Goal: Task Accomplishment & Management: Complete application form

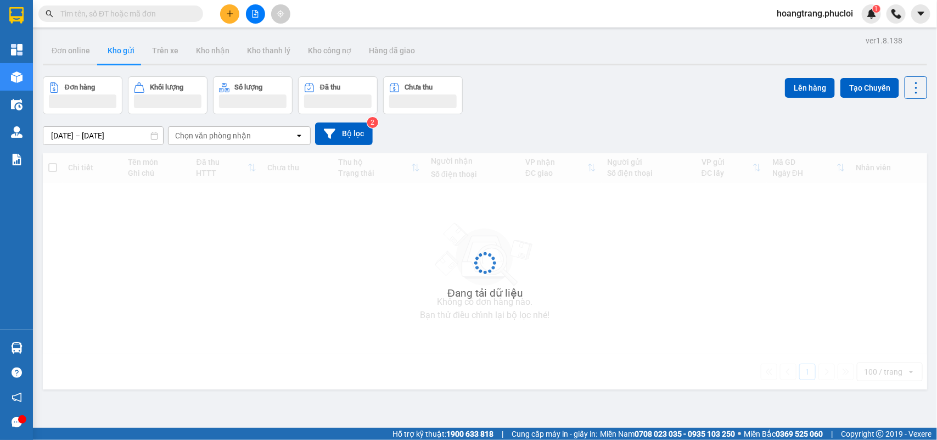
click at [165, 12] on input "text" at bounding box center [125, 14] width 130 height 12
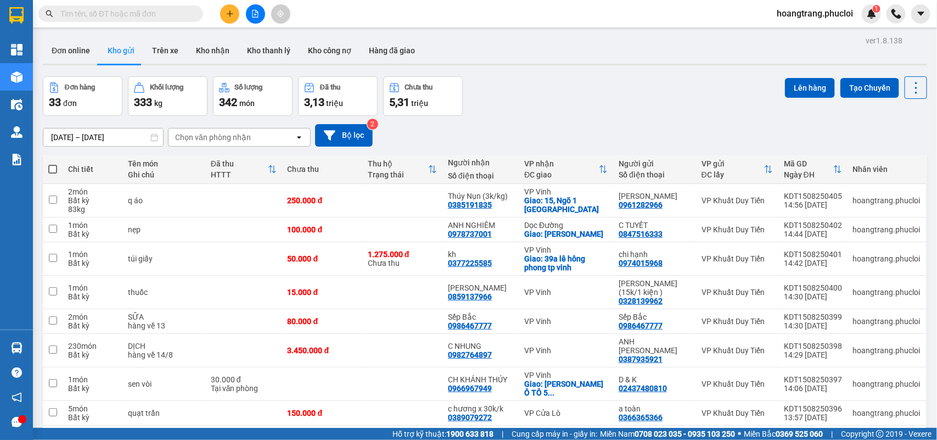
paste input "0978737001"
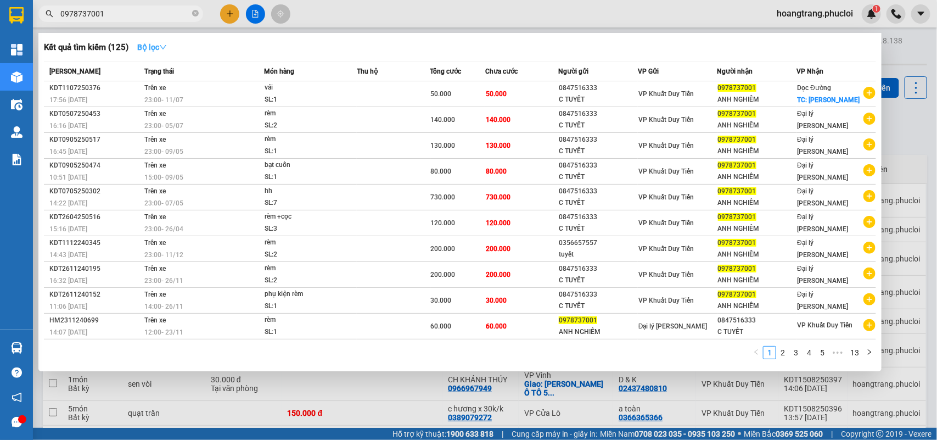
type input "0978737001"
click at [161, 48] on strong "Bộ lọc" at bounding box center [152, 47] width 30 height 9
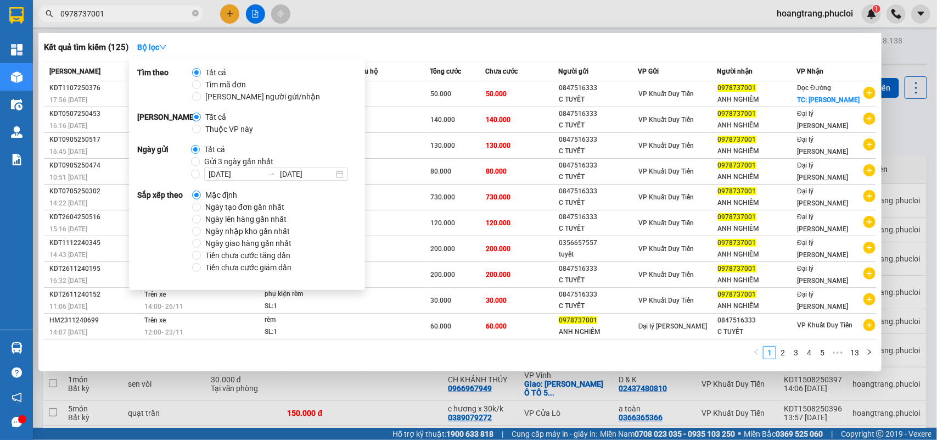
click at [220, 156] on span "Gửi 3 ngày gần nhất" at bounding box center [239, 161] width 78 height 12
click at [200, 157] on input "Gửi 3 ngày gần nhất" at bounding box center [195, 161] width 9 height 9
radio input "true"
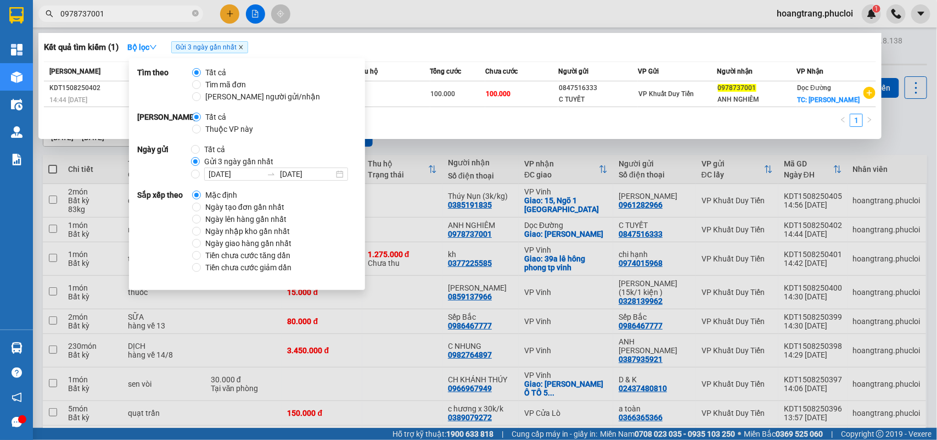
click at [243, 47] on icon "close" at bounding box center [241, 48] width 4 height 4
radio input "true"
radio input "false"
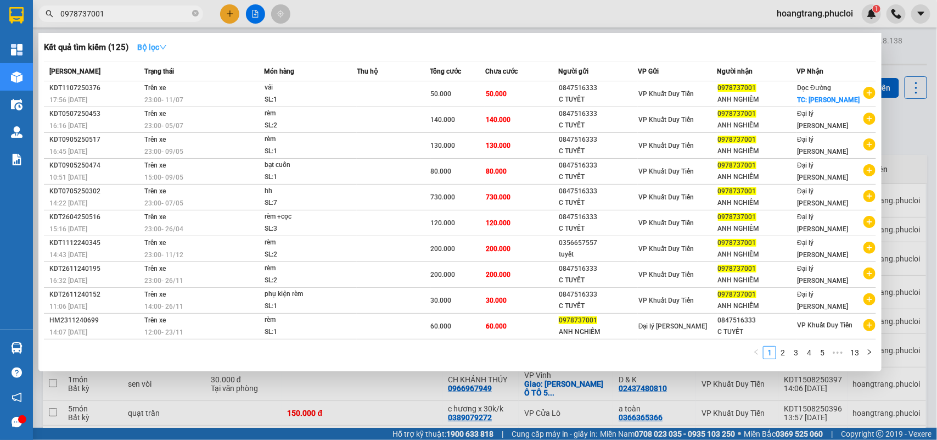
click at [161, 49] on strong "Bộ lọc" at bounding box center [152, 47] width 30 height 9
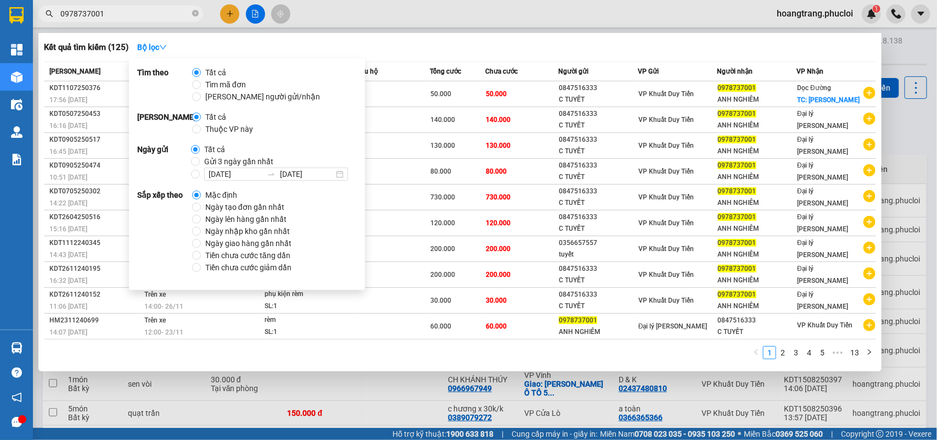
click at [222, 208] on span "Ngày tạo đơn gần nhất" at bounding box center [245, 207] width 88 height 12
click at [201, 208] on input "Ngày tạo đơn gần nhất" at bounding box center [196, 207] width 9 height 9
radio input "true"
radio input "false"
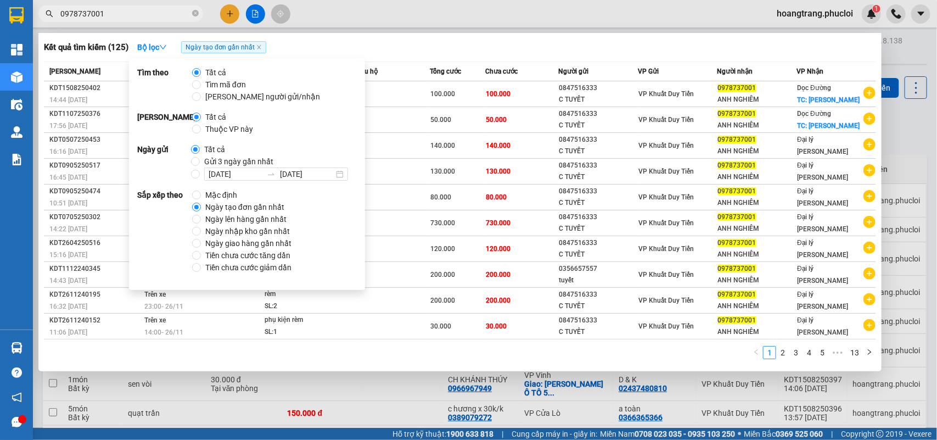
click at [480, 44] on div "Kết quả tìm kiếm ( 125 ) Bộ lọc Ngày tạo đơn gần nhất" at bounding box center [460, 47] width 832 height 18
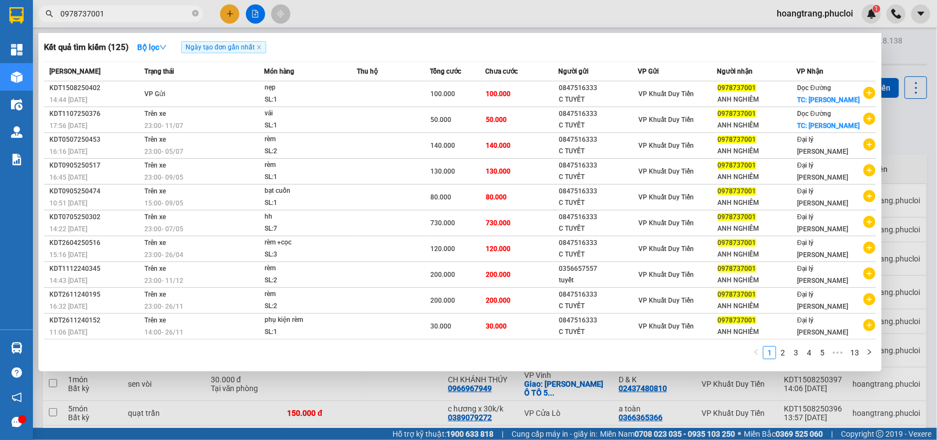
click at [358, 407] on div at bounding box center [468, 220] width 937 height 440
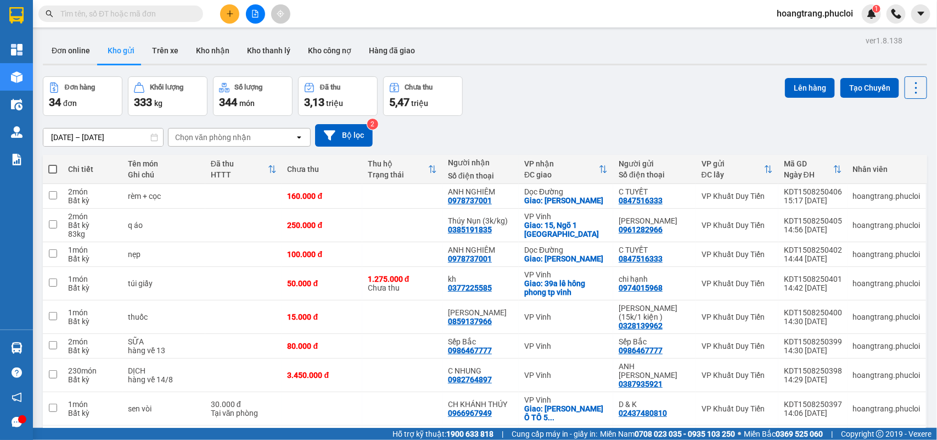
drag, startPoint x: 364, startPoint y: 120, endPoint x: 380, endPoint y: 116, distance: 16.9
click at [366, 119] on div "[DATE] – [DATE] Press the down arrow key to interact with the calendar and sele…" at bounding box center [485, 135] width 885 height 39
click at [362, 127] on button "Bộ lọc" at bounding box center [344, 135] width 58 height 23
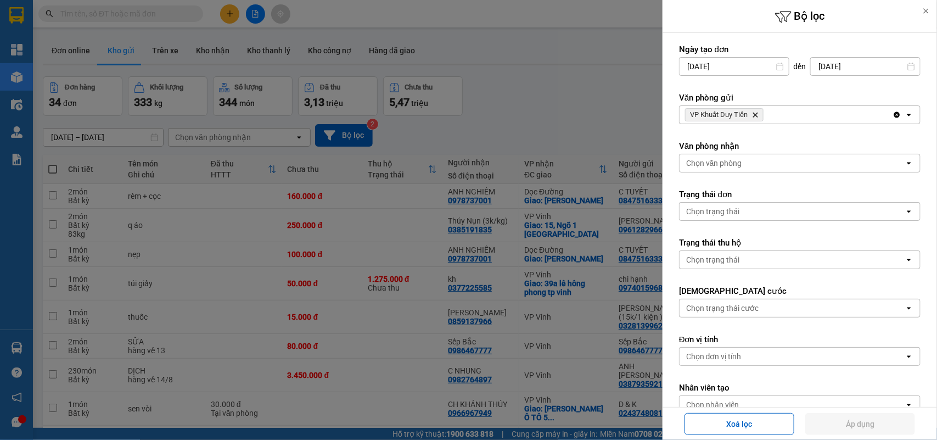
click at [753, 113] on icon "Delete" at bounding box center [755, 114] width 7 height 7
click at [755, 114] on div "Chọn văn phòng" at bounding box center [792, 115] width 225 height 18
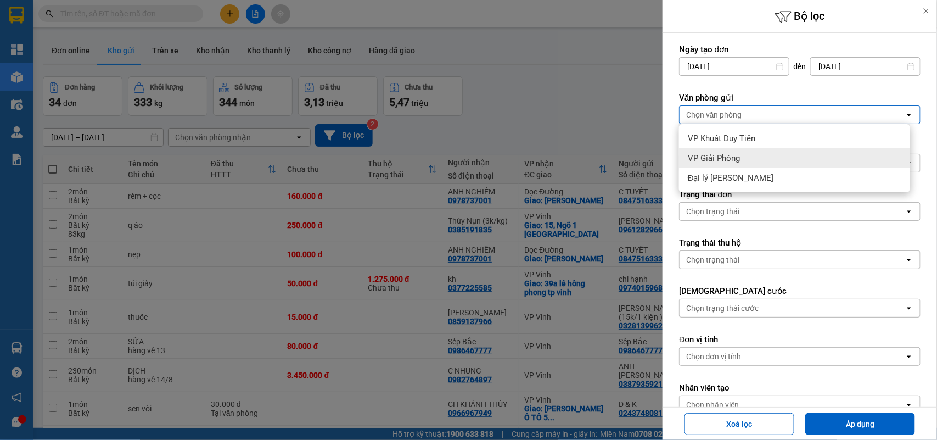
click at [734, 155] on span "VP Giải Phóng" at bounding box center [714, 158] width 52 height 11
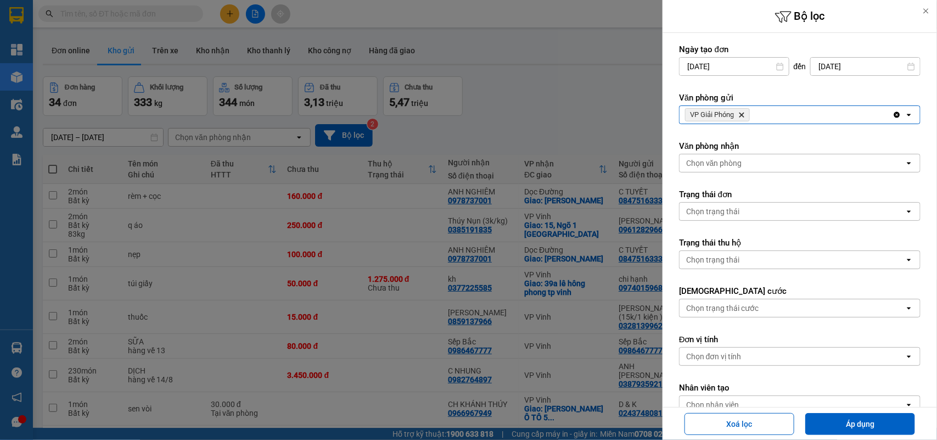
click at [855, 415] on button "Áp dụng" at bounding box center [860, 424] width 110 height 22
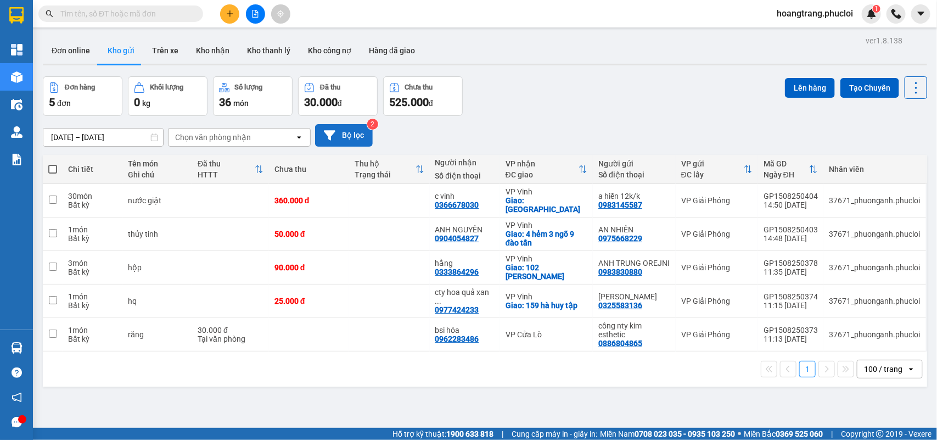
click at [356, 130] on button "Bộ lọc" at bounding box center [344, 135] width 58 height 23
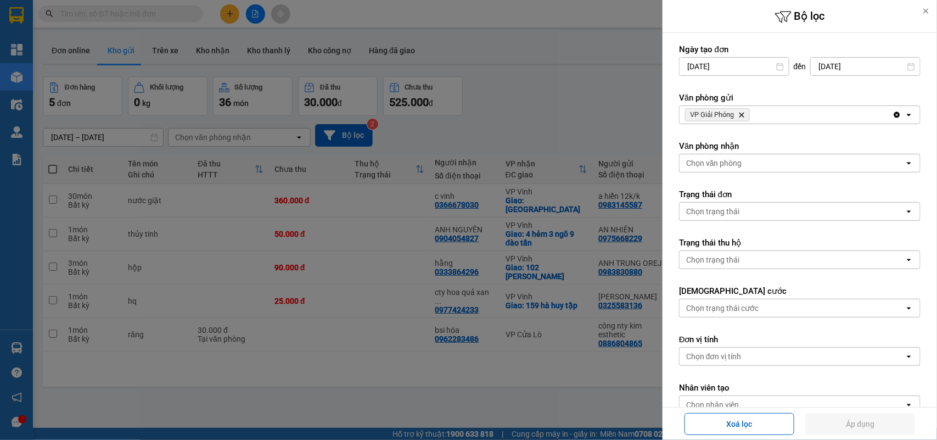
click at [745, 115] on icon "Delete" at bounding box center [741, 114] width 7 height 7
click at [745, 115] on div "Chọn văn phòng" at bounding box center [792, 115] width 225 height 18
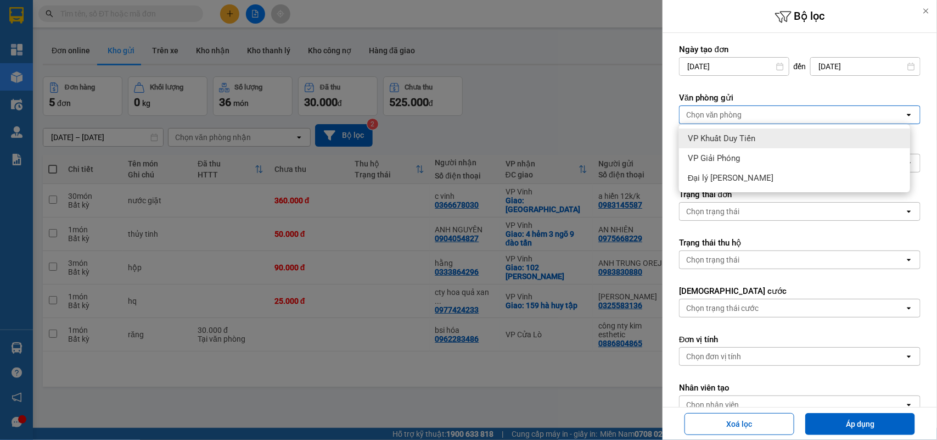
click at [745, 136] on span "VP Khuất Duy Tiến" at bounding box center [722, 138] width 68 height 11
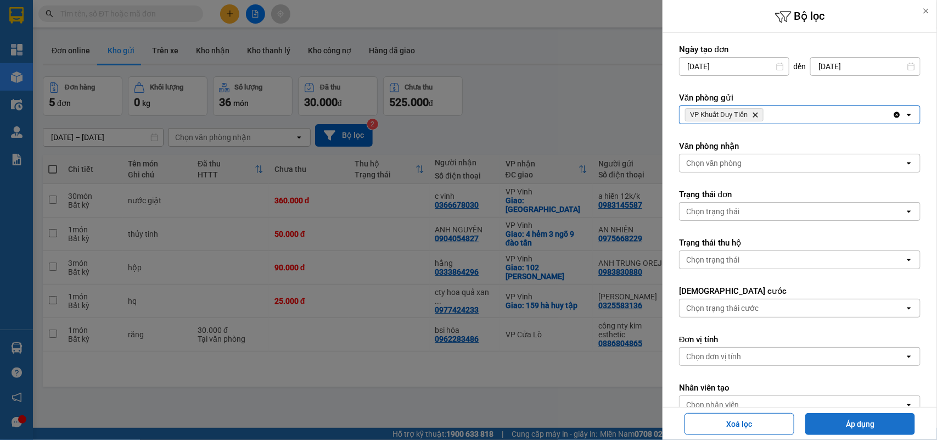
click at [854, 424] on button "Áp dụng" at bounding box center [860, 424] width 110 height 22
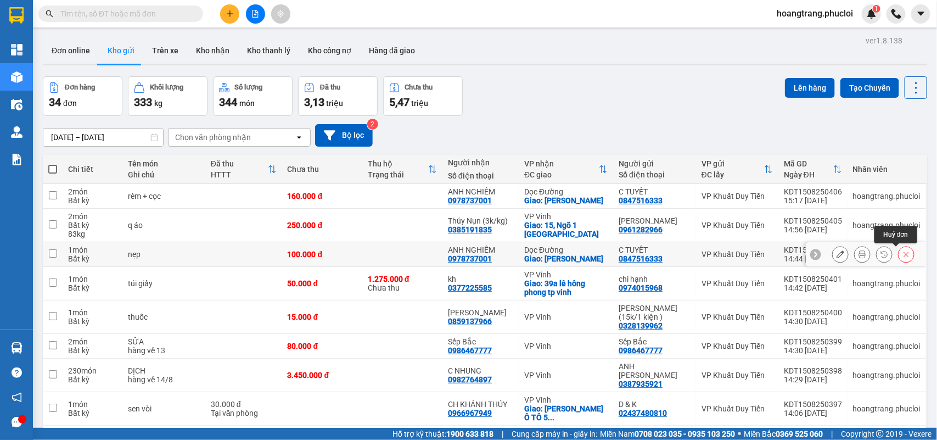
click at [885, 248] on div at bounding box center [873, 254] width 82 height 16
click at [904, 257] on icon at bounding box center [906, 254] width 5 height 5
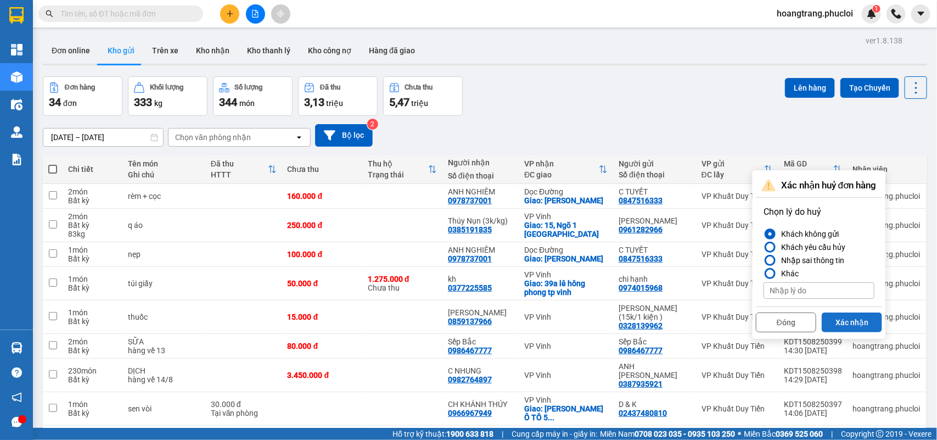
click at [846, 324] on button "Xác nhận" at bounding box center [852, 322] width 60 height 20
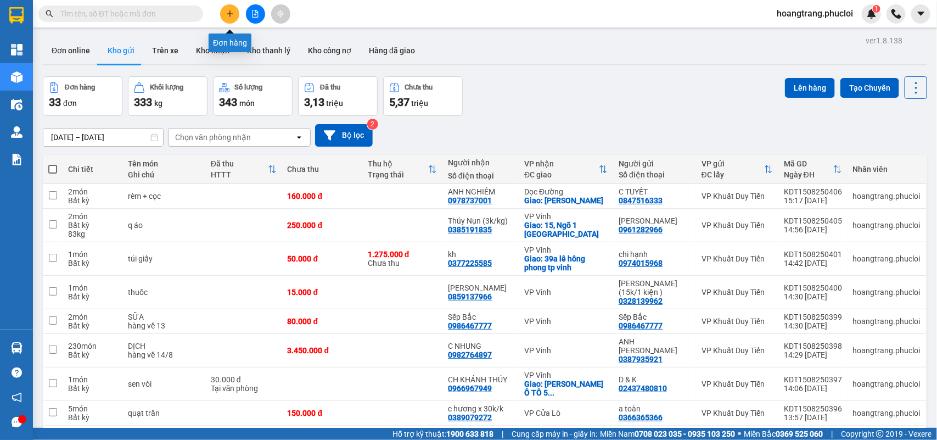
click at [228, 15] on icon "plus" at bounding box center [230, 14] width 8 height 8
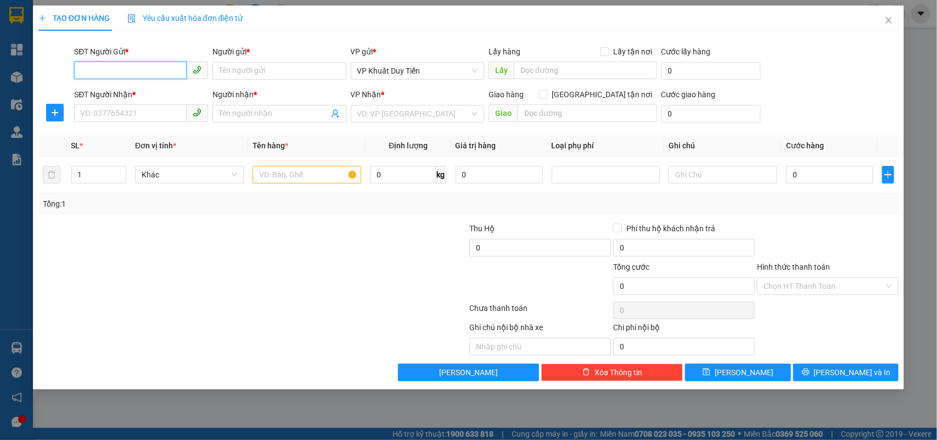
click at [164, 69] on input "SĐT Người Gửi *" at bounding box center [130, 70] width 113 height 18
type input "02462973813"
click at [149, 99] on div "02462973813 - [PERSON_NAME]" at bounding box center [141, 93] width 134 height 18
type input "sơn anta"
type input "02462973813"
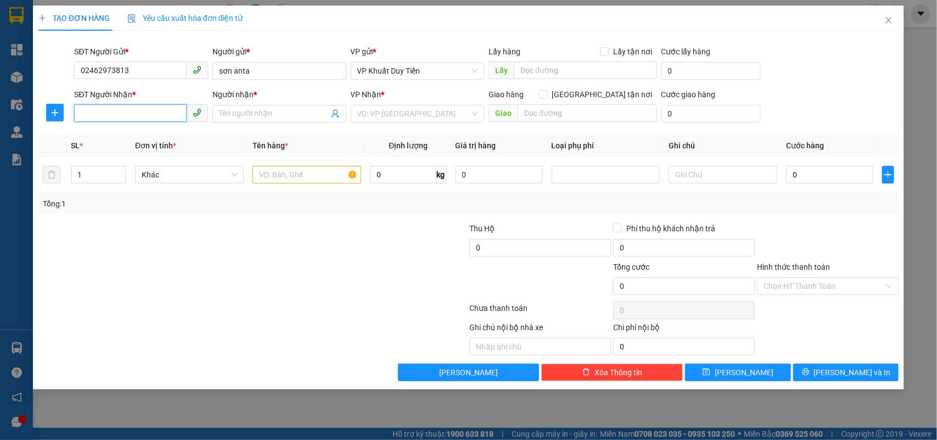
click at [153, 109] on input "SĐT Người Nhận *" at bounding box center [130, 113] width 113 height 18
click at [158, 148] on div "0842497986 - ANH THIẾT" at bounding box center [141, 154] width 121 height 12
type input "0842497986"
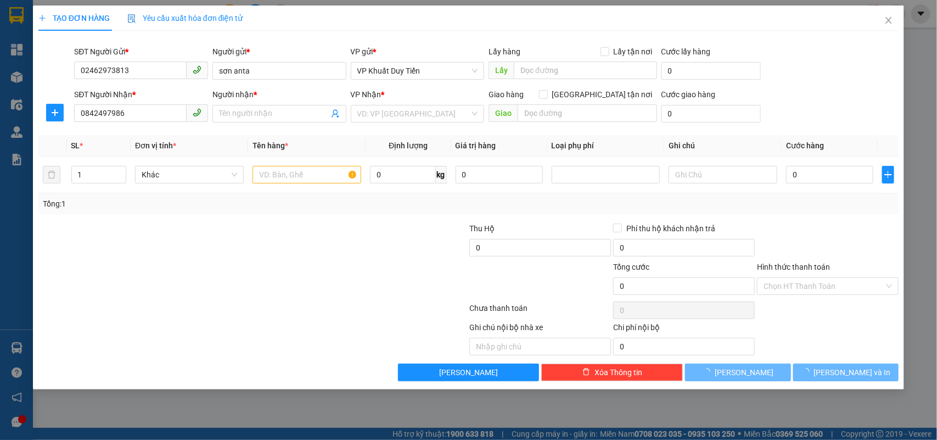
click at [317, 281] on div at bounding box center [181, 280] width 288 height 38
type input "ANH THIẾT"
checkbox input "true"
type input "[GEOGRAPHIC_DATA][PERSON_NAME], [GEOGRAPHIC_DATA], [GEOGRAPHIC_DATA]"
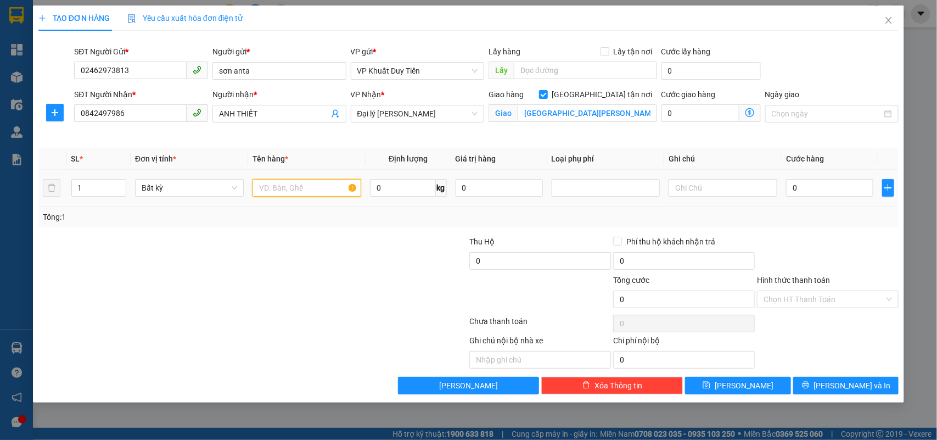
click at [301, 180] on input "text" at bounding box center [307, 188] width 109 height 18
click at [304, 189] on input "text" at bounding box center [307, 188] width 109 height 18
type input "sơn"
click at [819, 190] on input "0" at bounding box center [829, 188] width 87 height 18
type input "3"
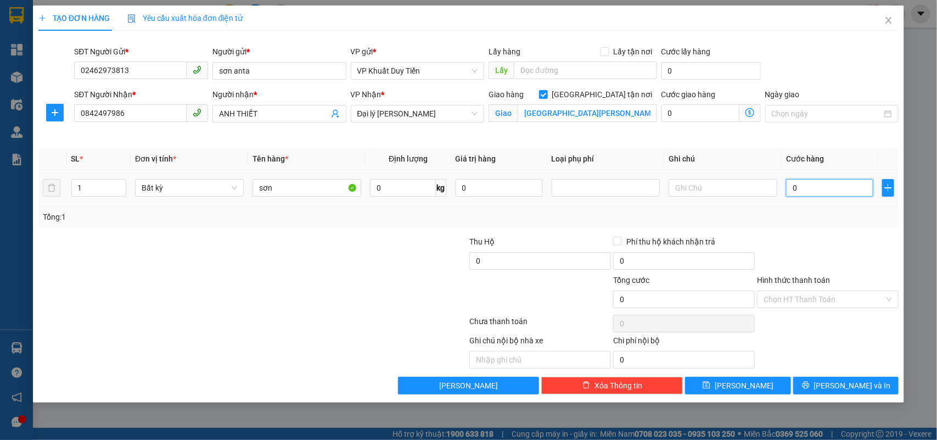
type input "3"
type input "30"
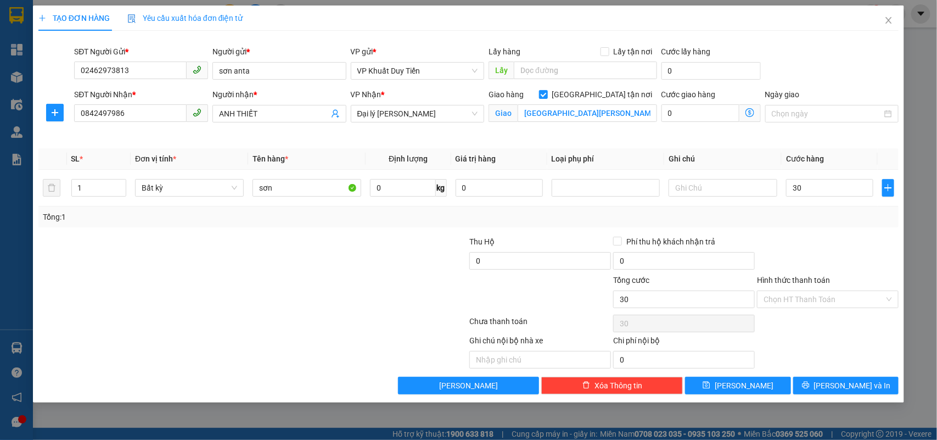
type input "30.000"
click at [831, 227] on div "Tổng: 1" at bounding box center [468, 216] width 861 height 21
click at [832, 380] on button "[PERSON_NAME] và In" at bounding box center [845, 386] width 105 height 18
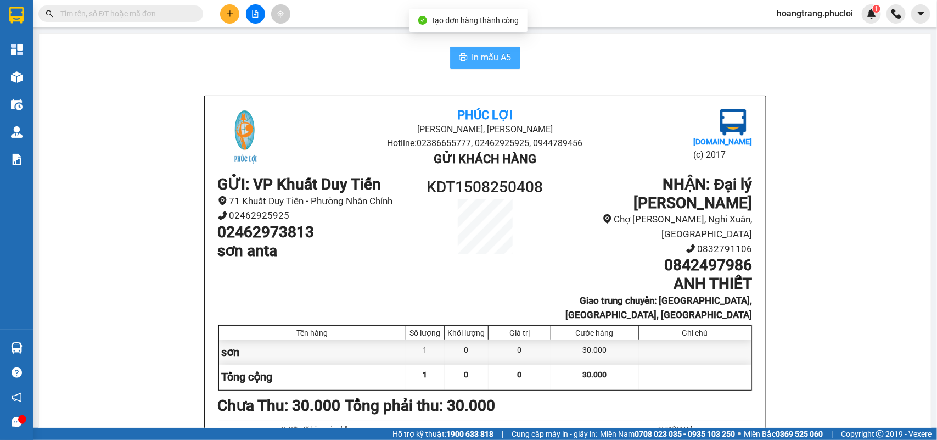
click at [480, 58] on span "In mẫu A5" at bounding box center [492, 58] width 40 height 14
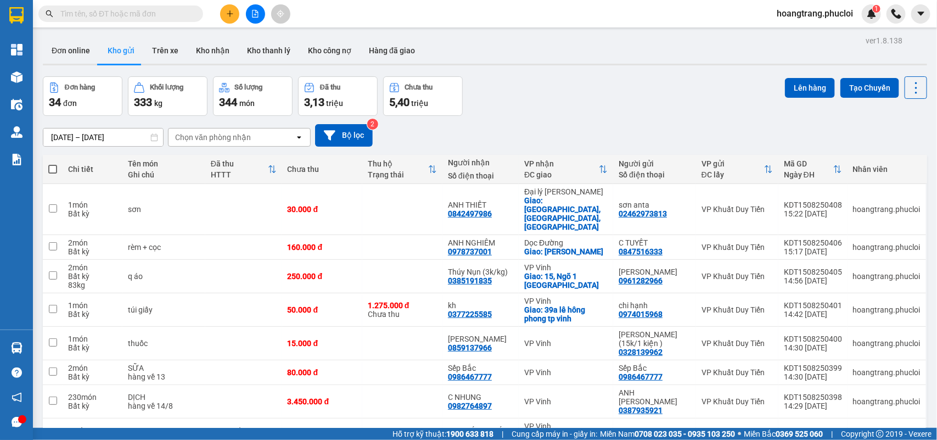
click at [154, 5] on span at bounding box center [120, 13] width 165 height 16
drag, startPoint x: 156, startPoint y: 7, endPoint x: 149, endPoint y: 8, distance: 7.9
click at [155, 8] on input "text" at bounding box center [125, 14] width 130 height 12
paste input "0825673789"
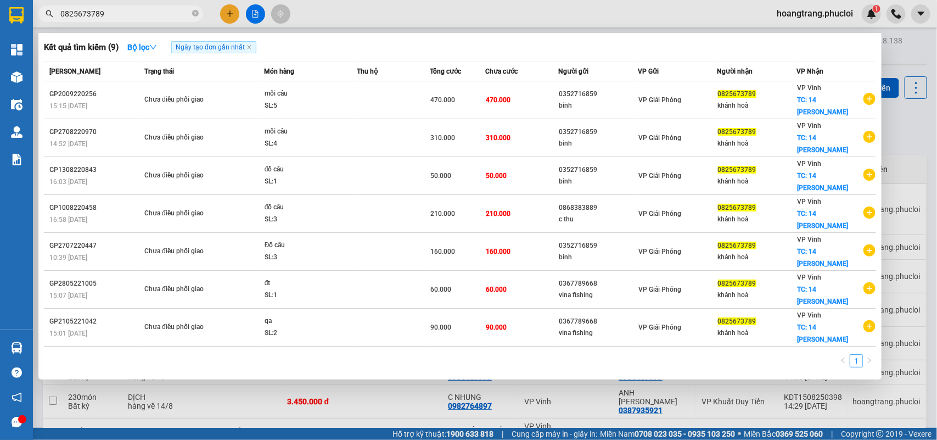
type input "0825673789"
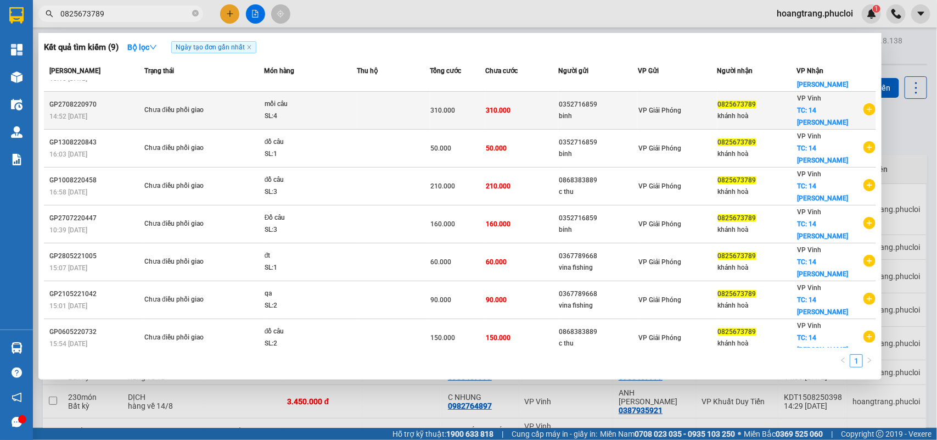
scroll to position [39, 0]
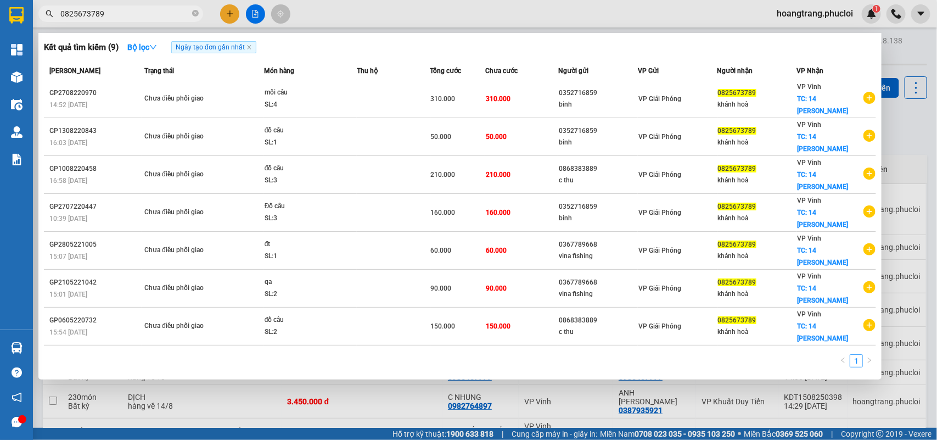
click at [232, 11] on div at bounding box center [468, 220] width 937 height 440
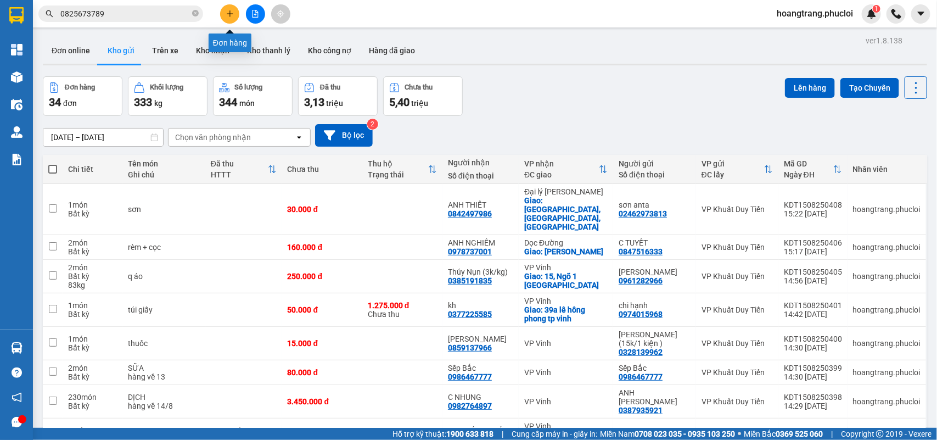
click at [223, 21] on div at bounding box center [255, 13] width 82 height 19
click at [238, 15] on button at bounding box center [229, 13] width 19 height 19
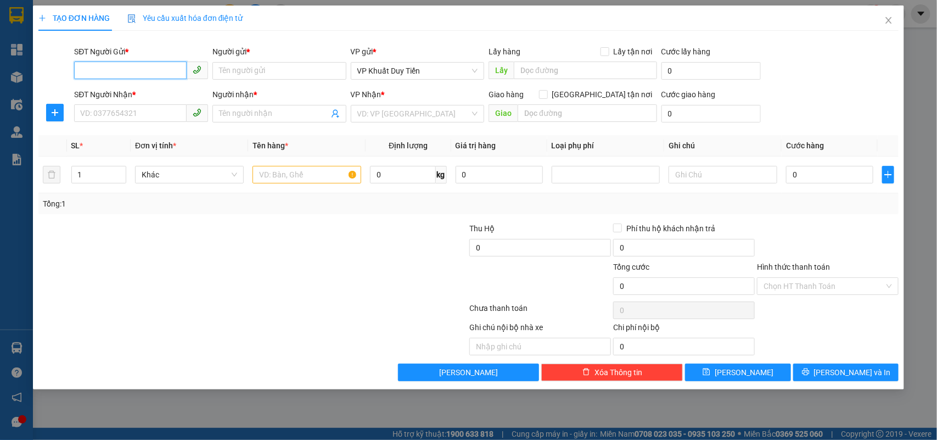
drag, startPoint x: 127, startPoint y: 77, endPoint x: 937, endPoint y: 353, distance: 855.5
click at [135, 82] on div "SĐT Người Gửi * VD: 0371234567" at bounding box center [141, 65] width 134 height 38
type input "9"
click at [155, 97] on div "0387935921 - [PERSON_NAME]" at bounding box center [141, 93] width 121 height 12
type input "0387935921"
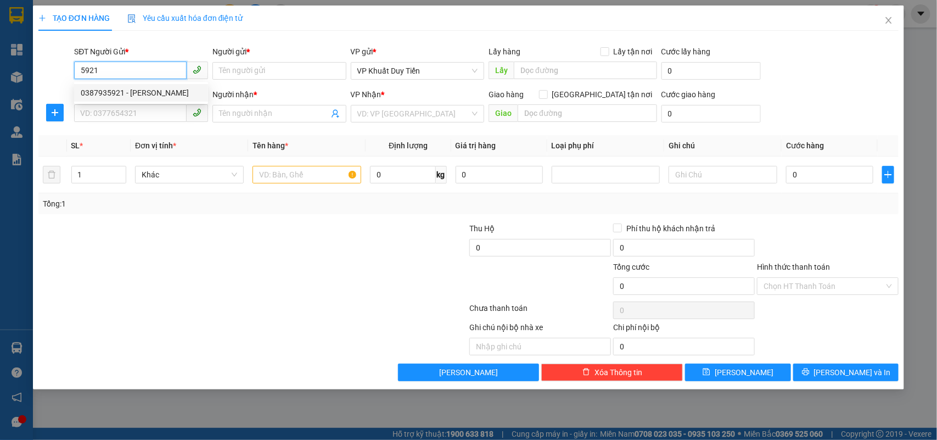
type input "ANH [PERSON_NAME]"
type input "0387935921"
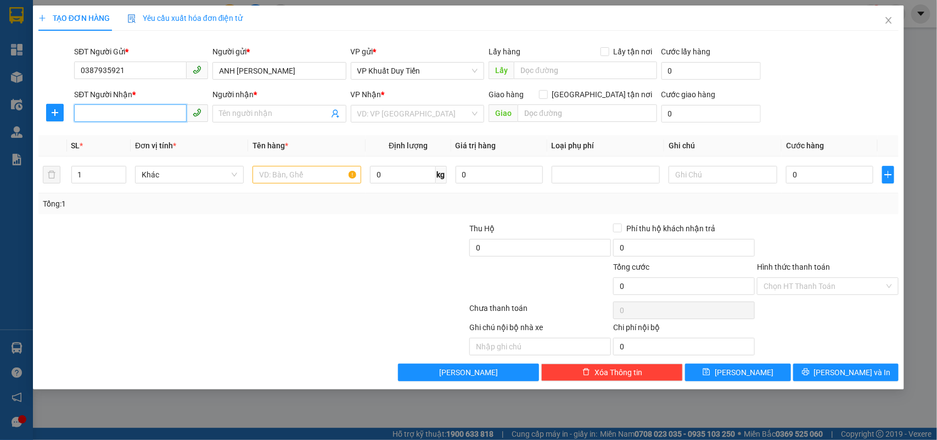
click at [149, 115] on input "SĐT Người Nhận *" at bounding box center [130, 113] width 113 height 18
click at [127, 138] on div "0988696966 - A Tuấn" at bounding box center [141, 136] width 121 height 12
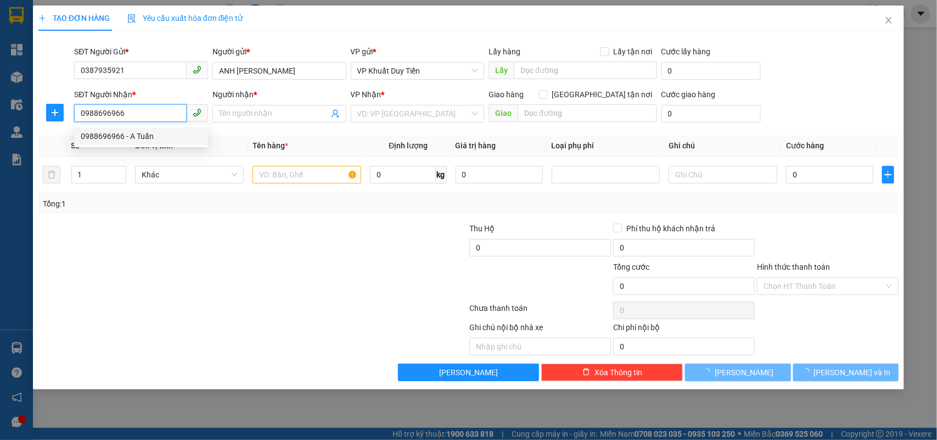
type input "0988696966"
type input "A Tuấn"
checkbox input "true"
type input "44 ngõ 10 nguyễn biểu tp ha tịnh"
click at [269, 243] on div at bounding box center [181, 241] width 288 height 38
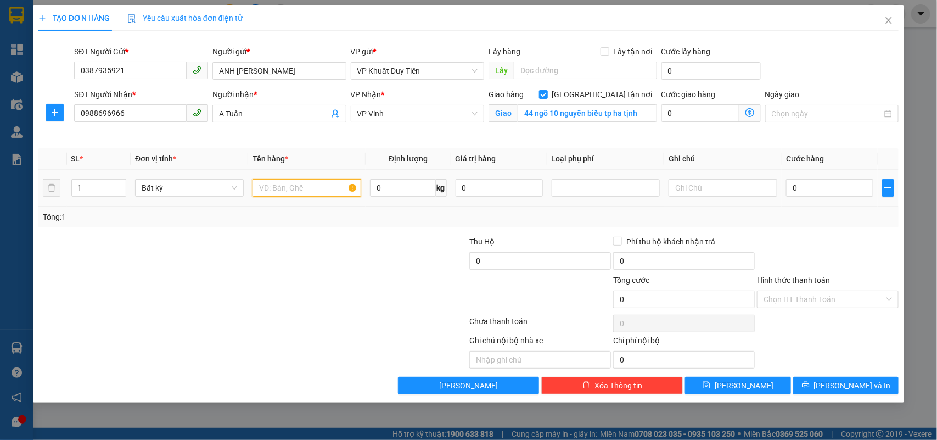
click at [292, 187] on input "text" at bounding box center [307, 188] width 109 height 18
type input "thuốc"
click at [821, 187] on input "0" at bounding box center [829, 188] width 87 height 18
type input "5"
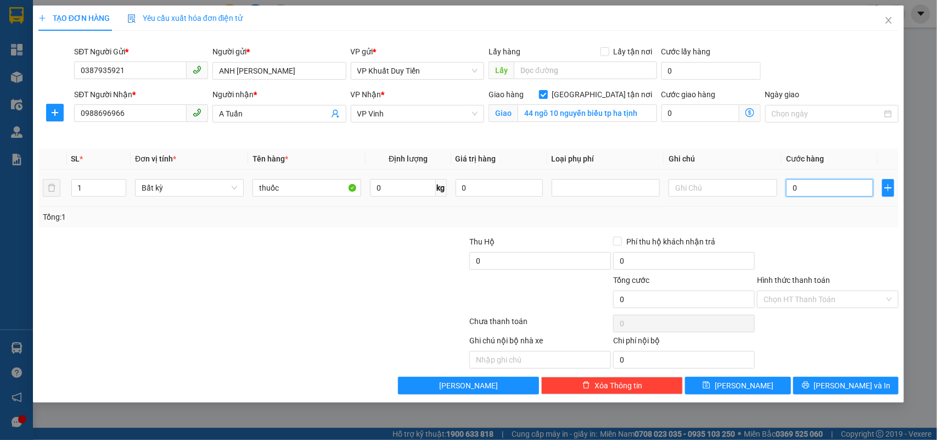
type input "5"
type input "50"
type input "50.000"
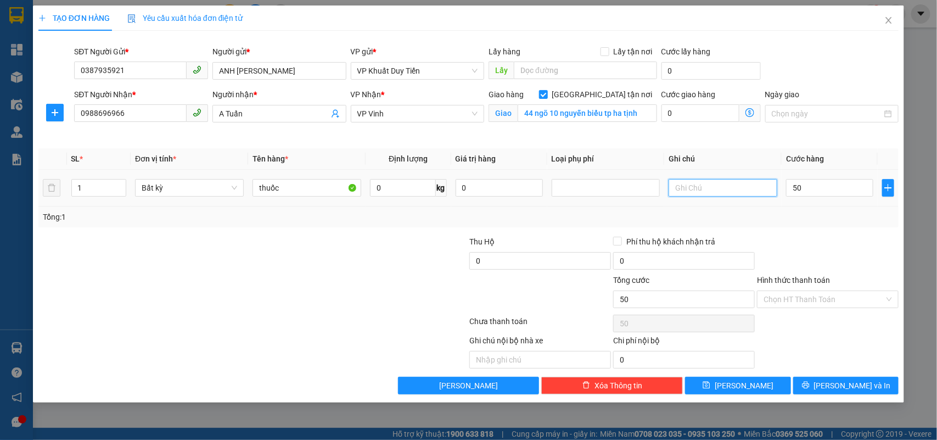
type input "50.000"
click at [719, 188] on input "text" at bounding box center [723, 188] width 109 height 18
type input "công nợ"
click at [762, 237] on div at bounding box center [828, 255] width 144 height 38
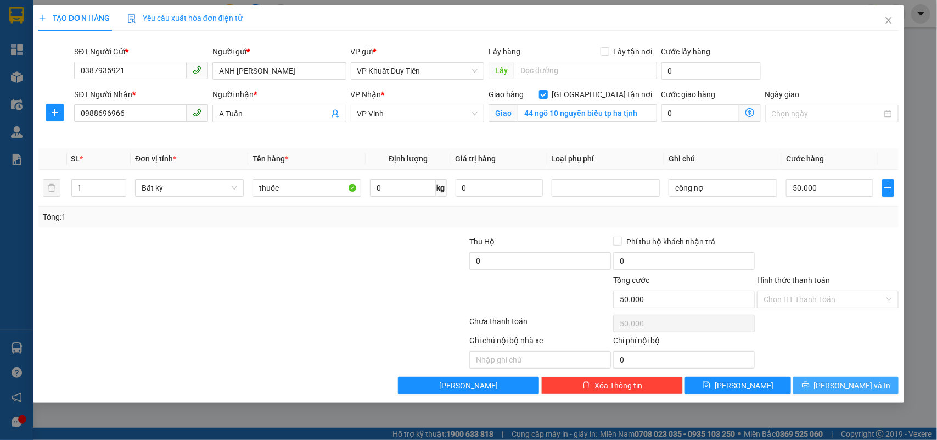
click at [849, 383] on span "[PERSON_NAME] và In" at bounding box center [852, 385] width 77 height 12
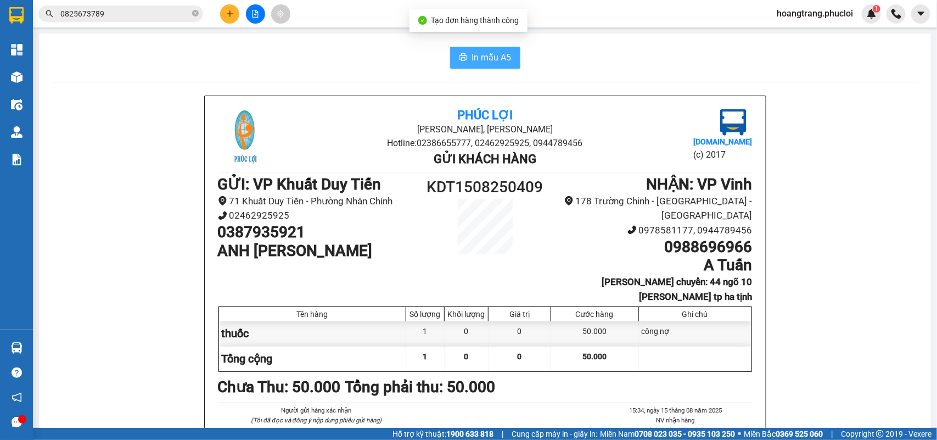
click at [482, 55] on span "In mẫu A5" at bounding box center [492, 58] width 40 height 14
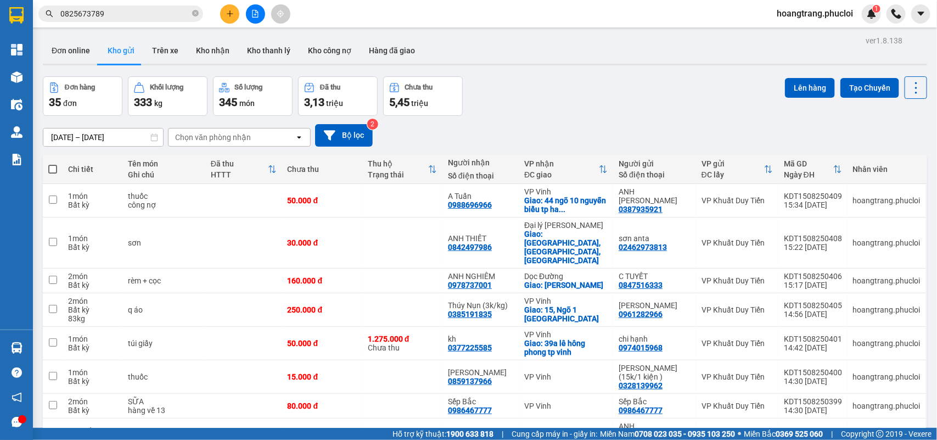
click at [546, 83] on div "Đơn hàng 35 đơn Khối lượng 333 kg Số lượng 345 món Đã thu 3,13 triệu Chưa thu 5…" at bounding box center [485, 96] width 885 height 40
click at [117, 14] on input "0825673789" at bounding box center [125, 14] width 130 height 12
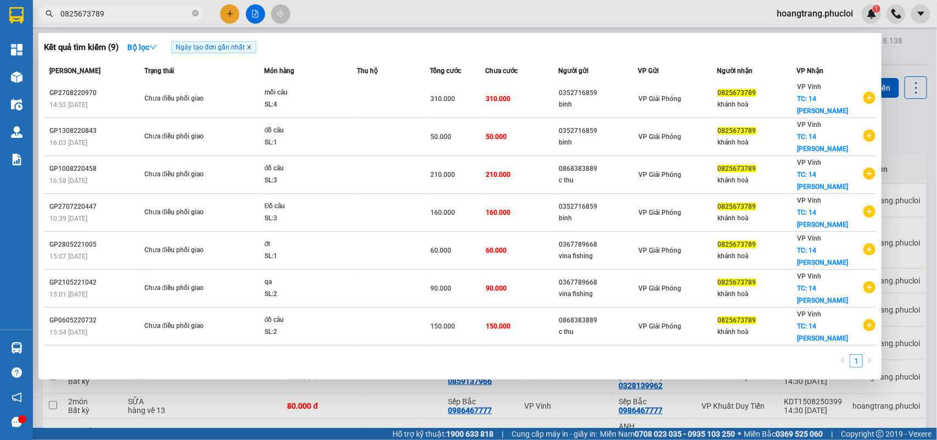
click at [251, 45] on icon "close" at bounding box center [249, 46] width 5 height 5
